Goal: Obtain resource: Download file/media

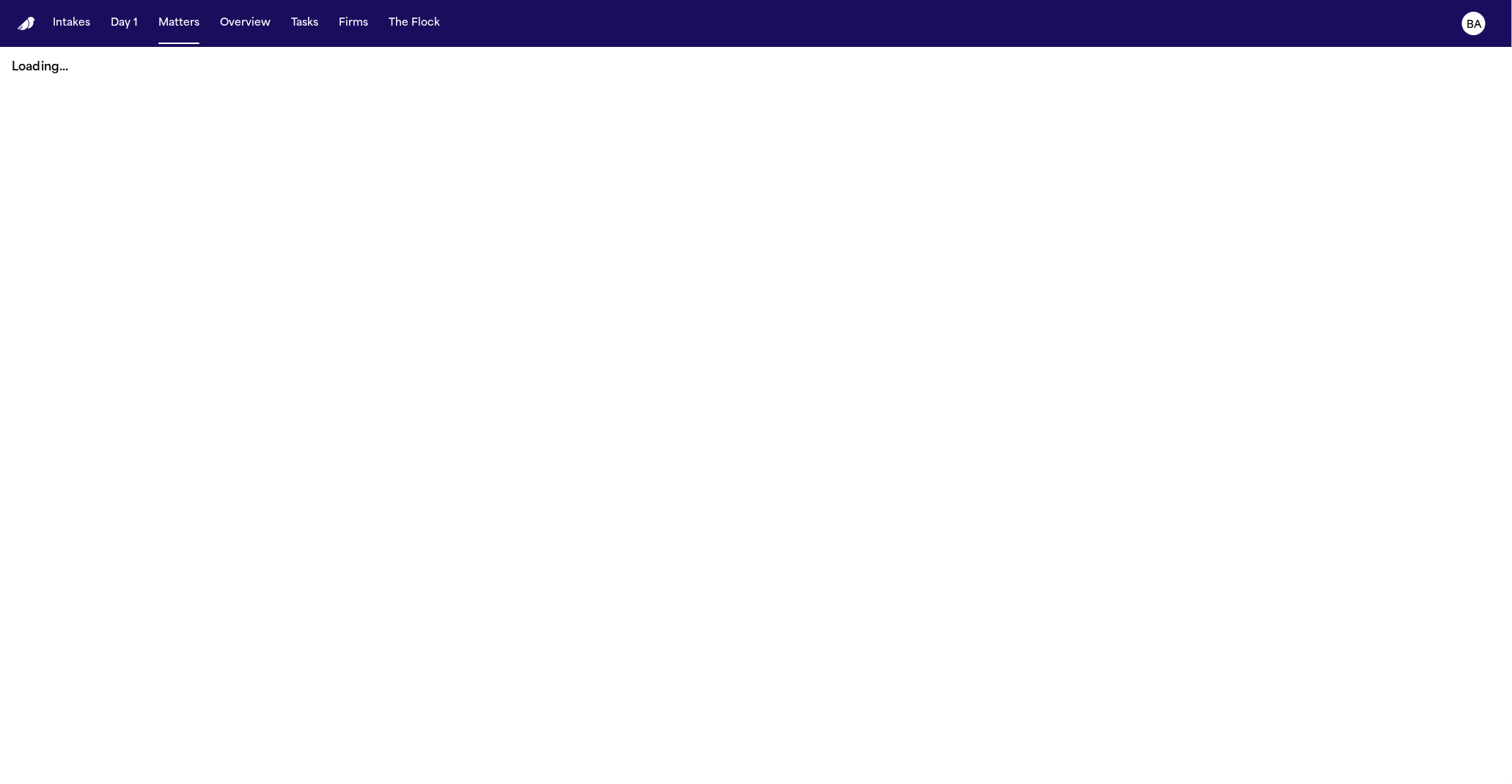
click at [80, 23] on button "Intakes" at bounding box center [72, 23] width 50 height 26
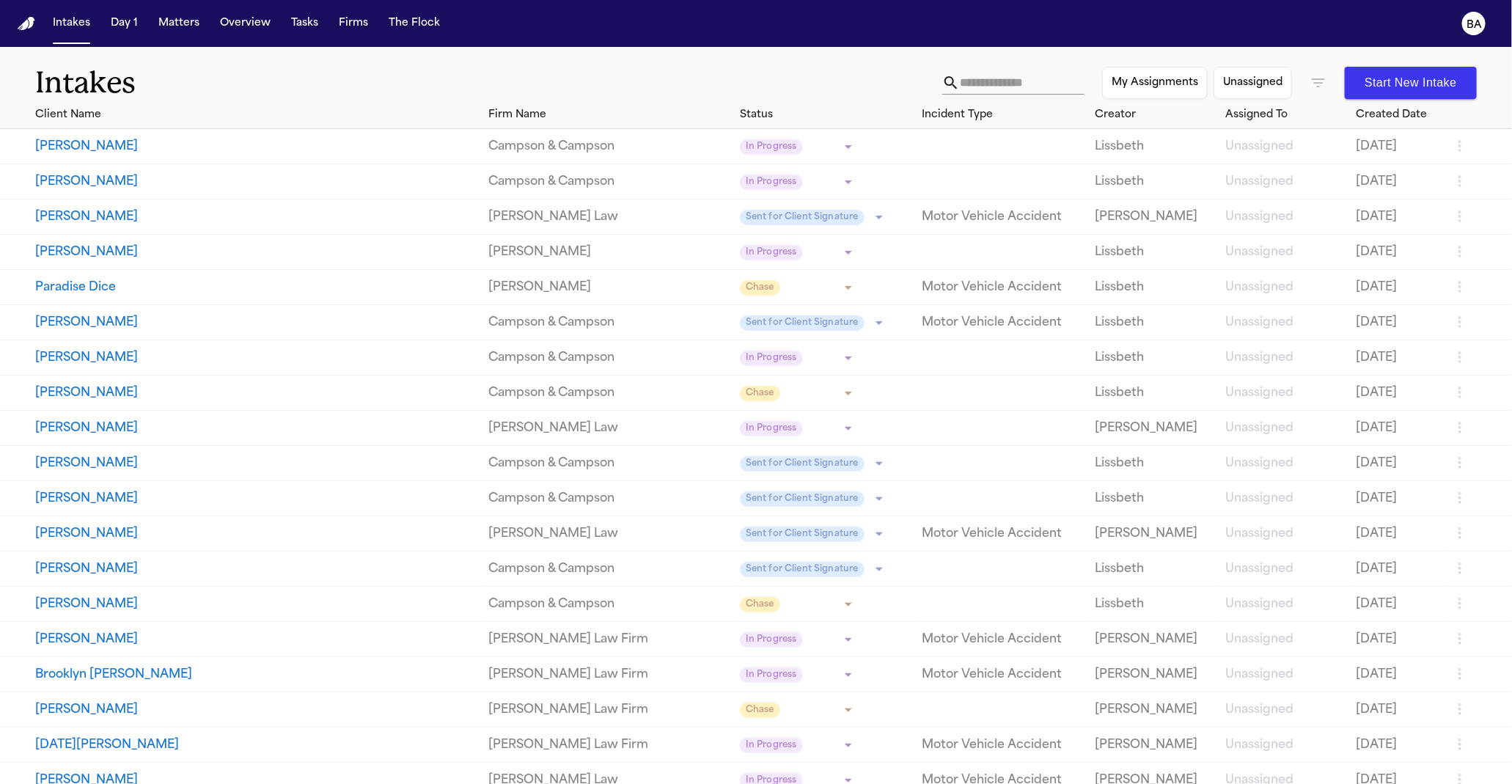
click at [206, 221] on button "[PERSON_NAME]" at bounding box center [257, 216] width 442 height 17
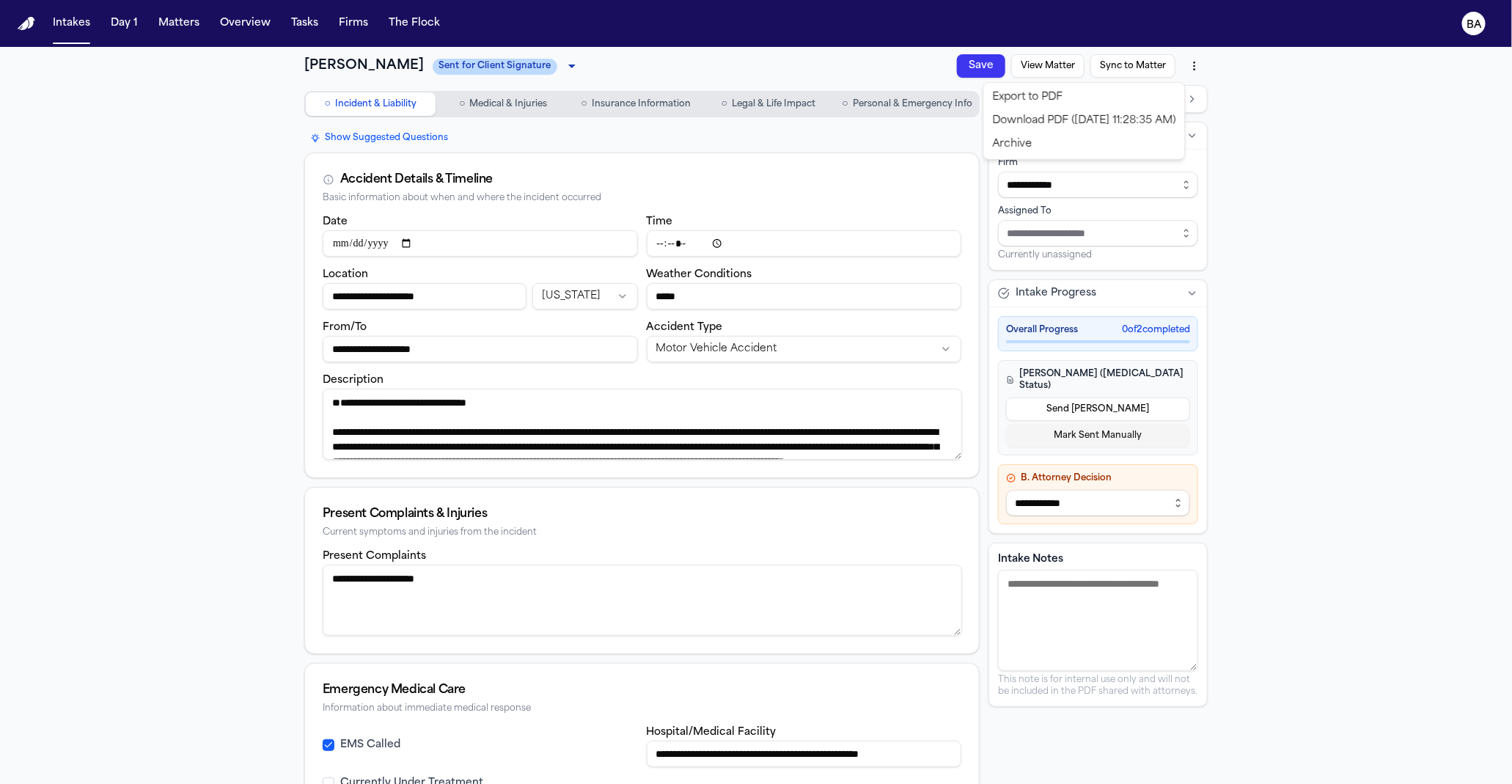
click at [1189, 64] on html "**********" at bounding box center [756, 392] width 1512 height 784
click at [1151, 123] on div "Download PDF ([DATE] 11:28:35 AM)" at bounding box center [1084, 120] width 195 height 23
